Goal: Information Seeking & Learning: Understand process/instructions

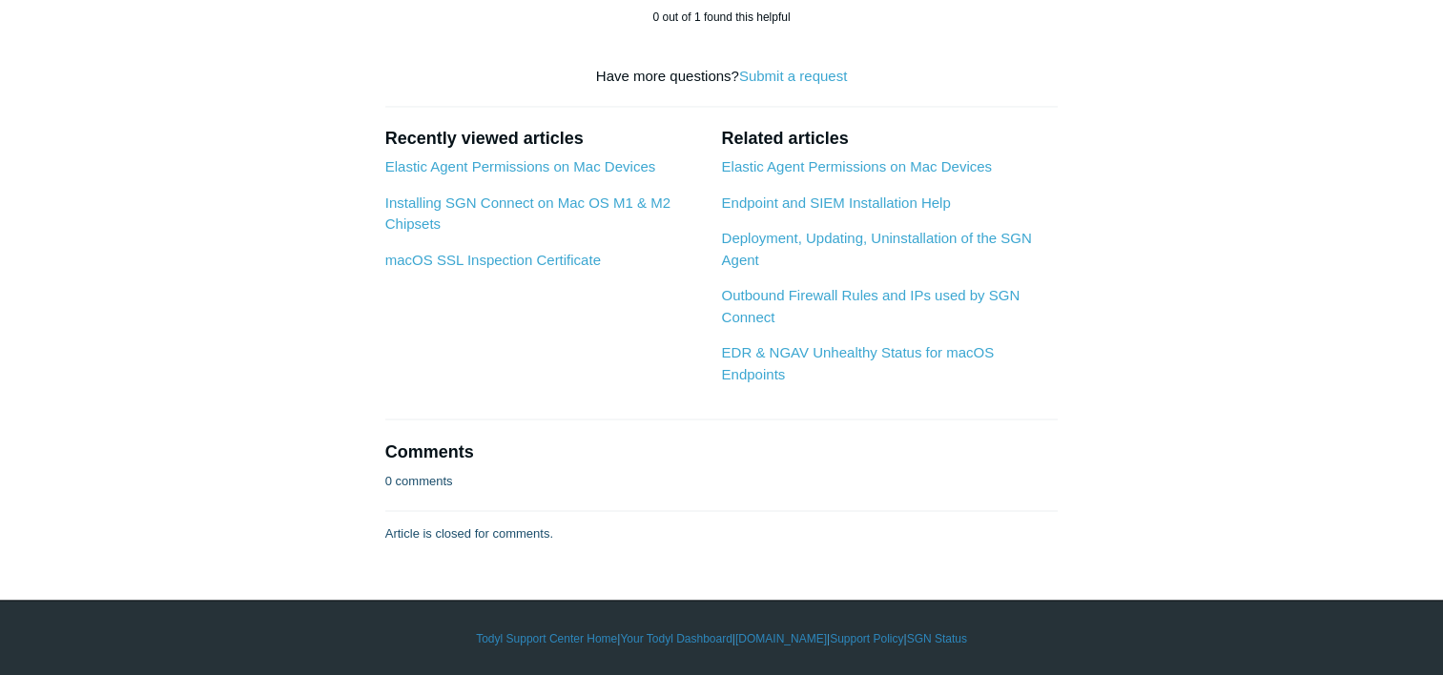
scroll to position [5582, 0]
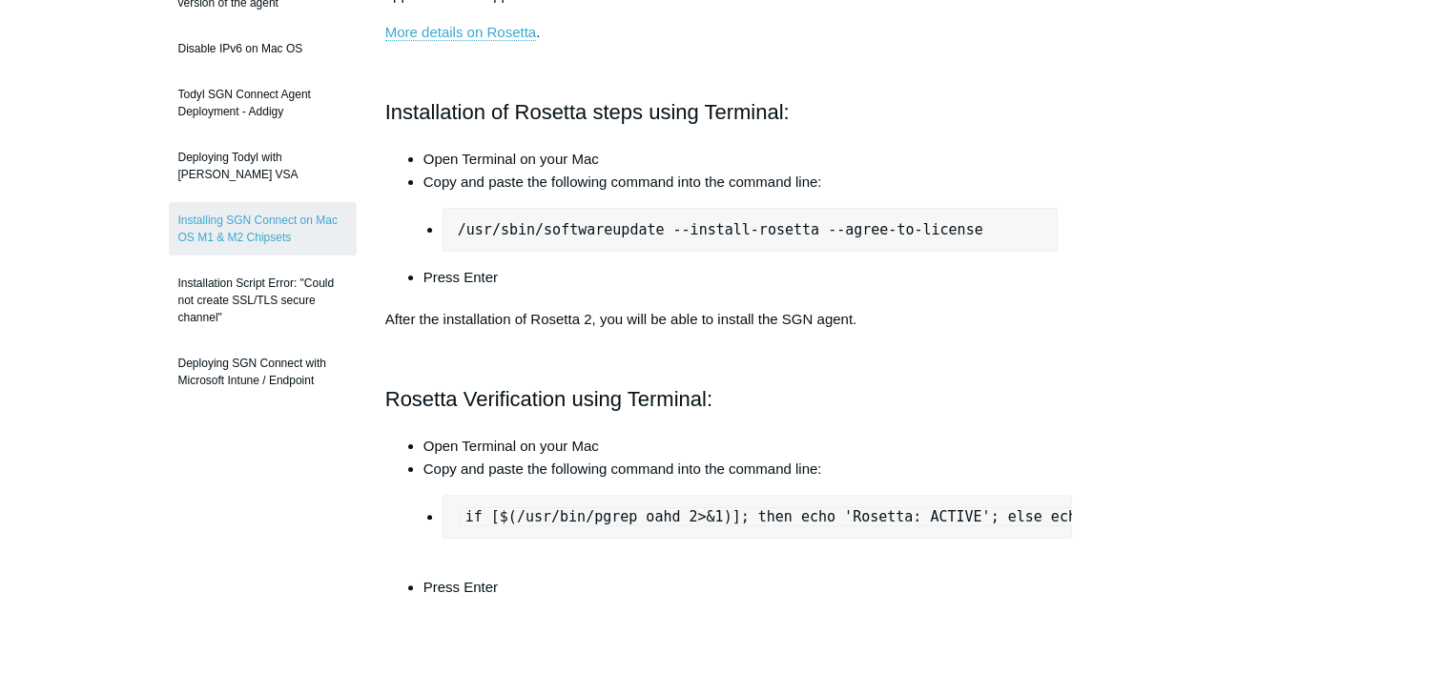
scroll to position [382, 0]
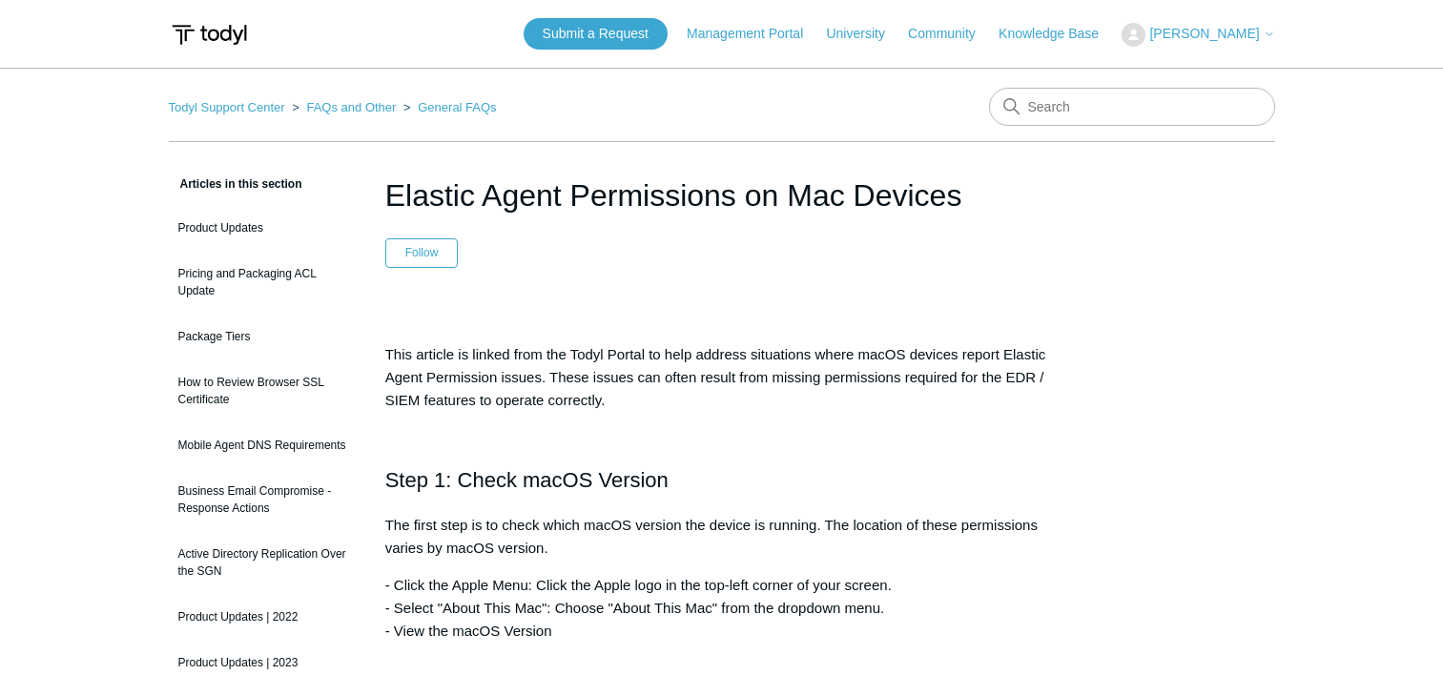
scroll to position [511, 0]
